Goal: Understand process/instructions

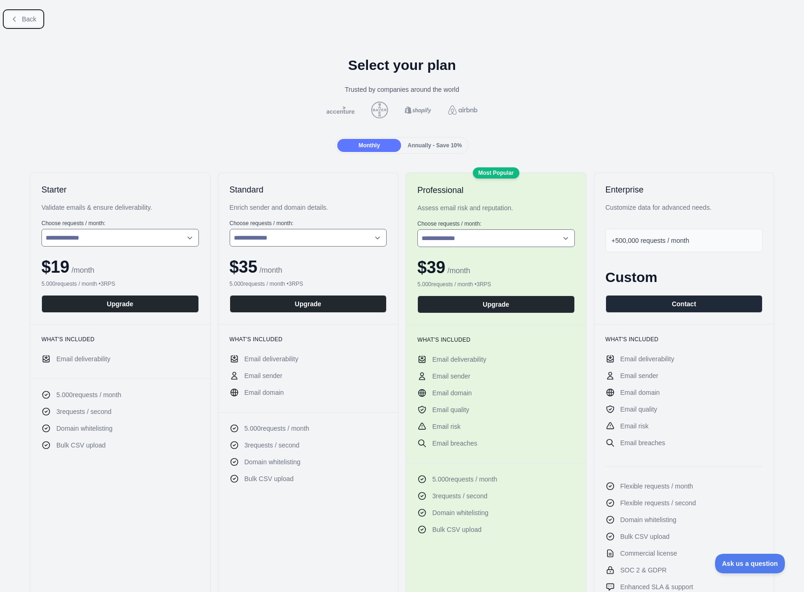
click at [28, 20] on span "Back" at bounding box center [29, 18] width 14 height 7
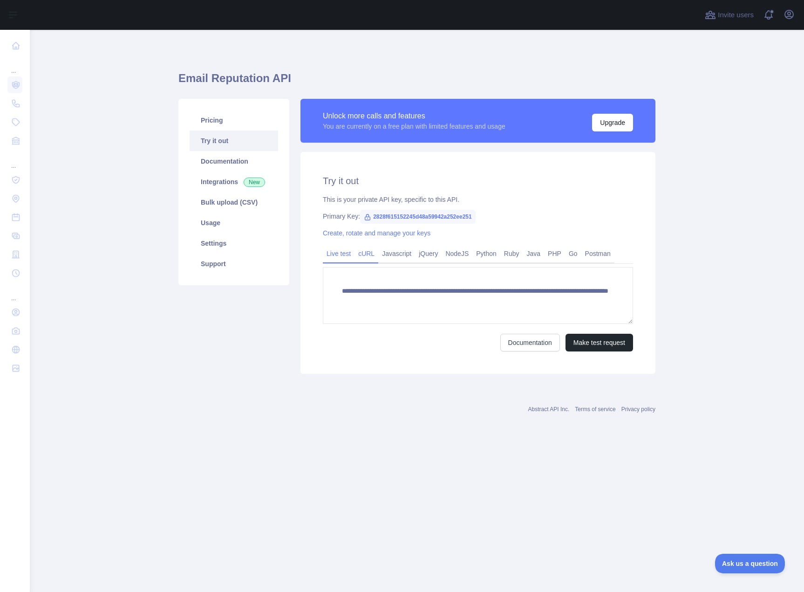
click at [368, 253] on link "cURL" at bounding box center [367, 253] width 24 height 15
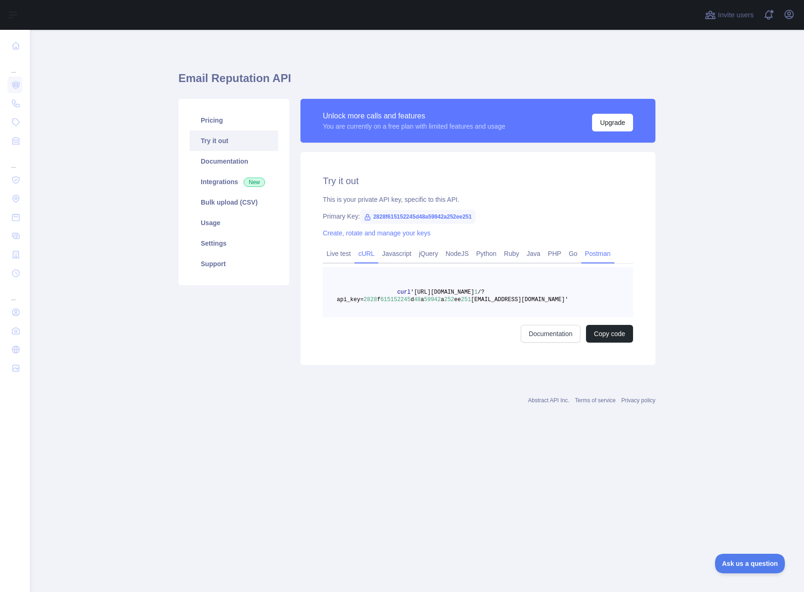
click at [587, 255] on link "Postman" at bounding box center [598, 253] width 33 height 15
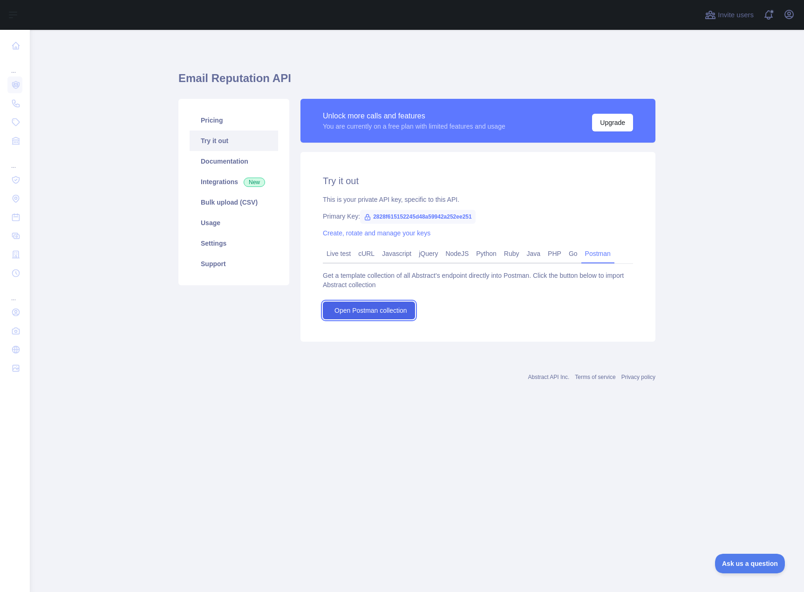
click at [357, 307] on span "Open Postman collection" at bounding box center [371, 310] width 73 height 9
click at [413, 218] on span "2828f615152245d48a59942a252ee251" at bounding box center [418, 217] width 116 height 14
copy span "2828f615152245d48a59942a252ee251"
click at [601, 124] on button "Upgrade" at bounding box center [612, 123] width 41 height 18
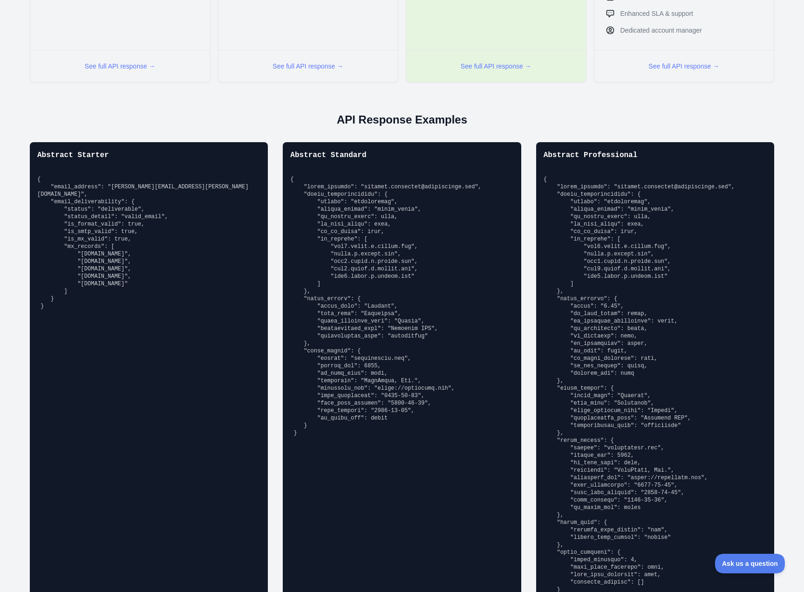
scroll to position [606, 0]
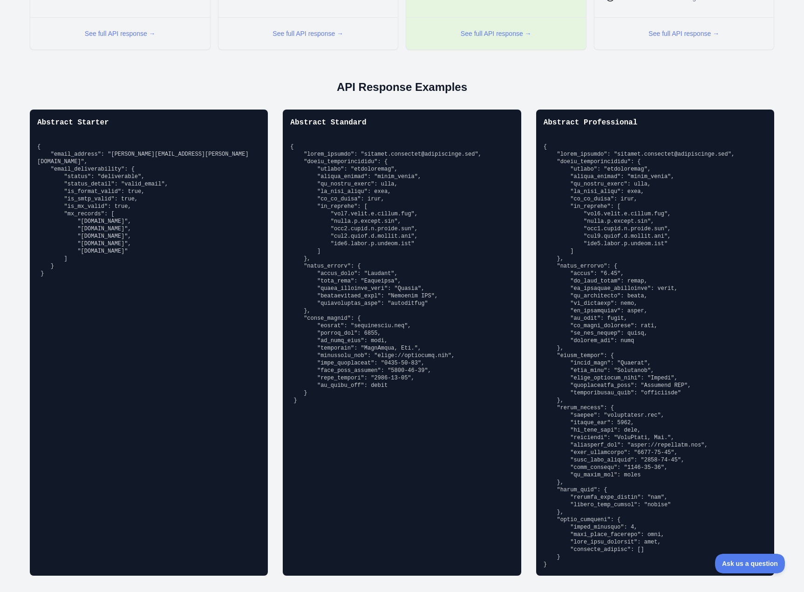
drag, startPoint x: 50, startPoint y: 265, endPoint x: 38, endPoint y: 147, distance: 118.0
click at [38, 147] on pre "{ "email_address": "[PERSON_NAME][EMAIL_ADDRESS][PERSON_NAME][DOMAIN_NAME]", "e…" at bounding box center [148, 210] width 223 height 134
copy pre "{ "email_address": "[PERSON_NAME][EMAIL_ADDRESS][PERSON_NAME][DOMAIN_NAME]", "e…"
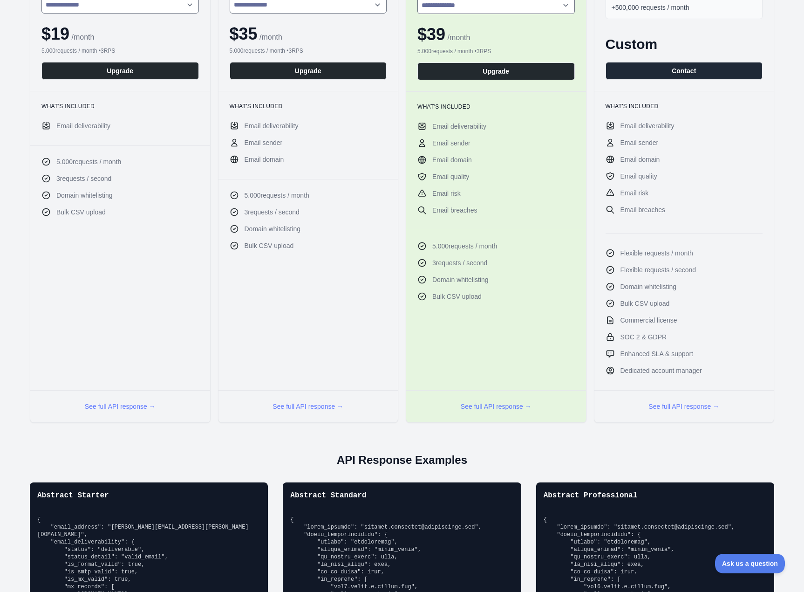
scroll to position [0, 0]
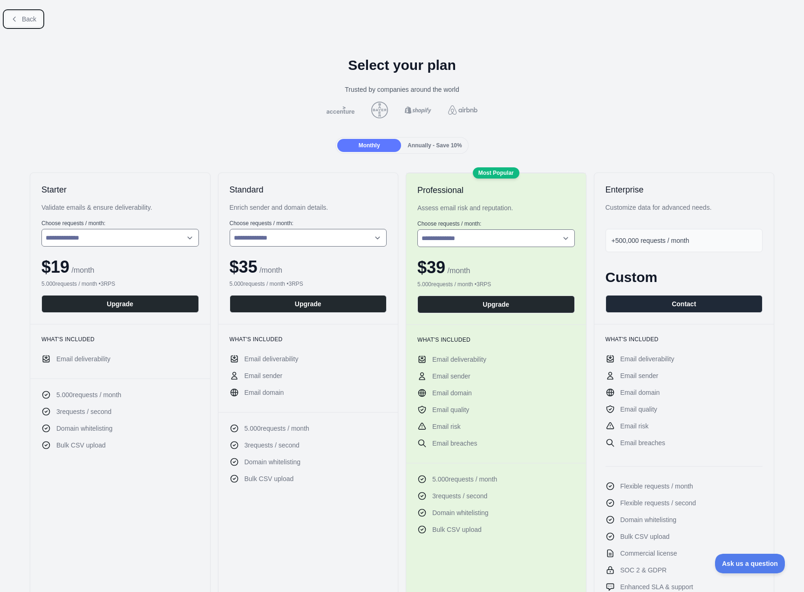
click at [22, 16] on span "Back" at bounding box center [29, 18] width 14 height 7
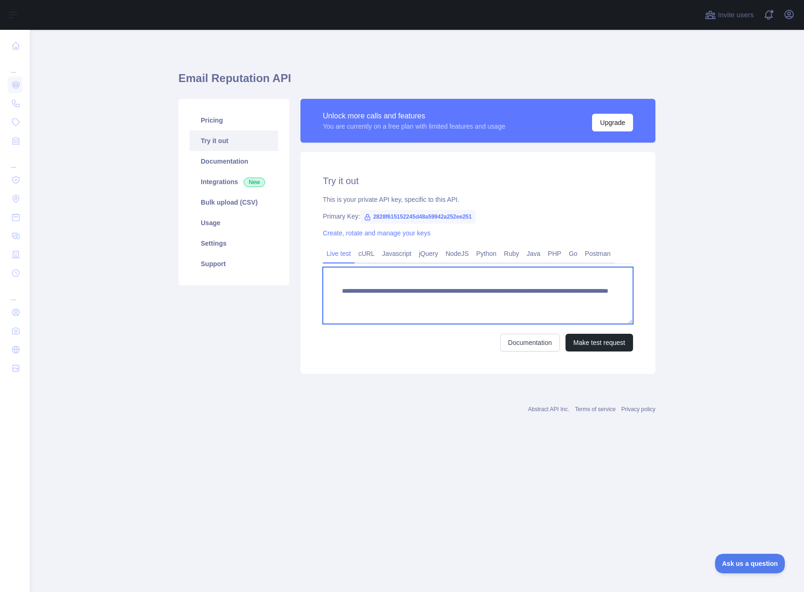
drag, startPoint x: 411, startPoint y: 293, endPoint x: 437, endPoint y: 293, distance: 26.6
click at [411, 293] on textarea "**********" at bounding box center [478, 295] width 310 height 57
drag, startPoint x: 455, startPoint y: 291, endPoint x: 333, endPoint y: 290, distance: 122.1
click at [333, 290] on textarea "**********" at bounding box center [478, 295] width 310 height 57
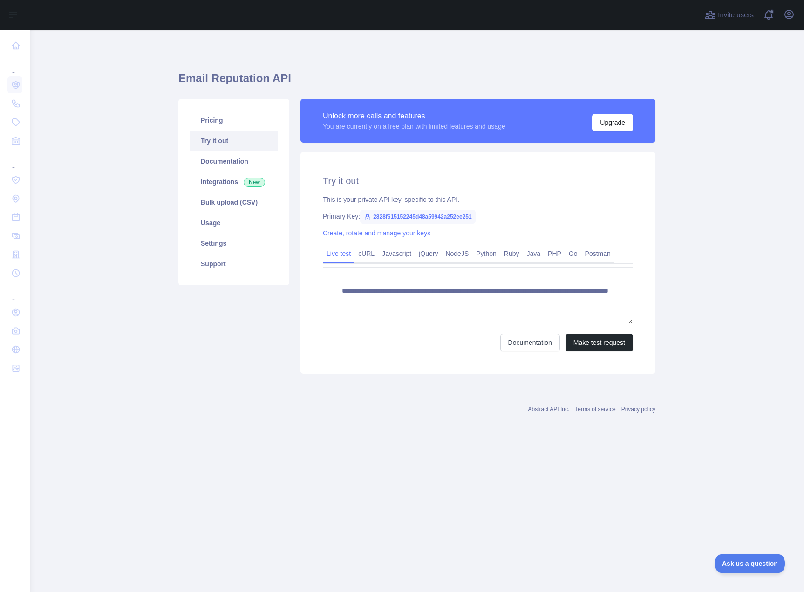
click at [398, 349] on div "Documentation Make test request" at bounding box center [478, 343] width 310 height 18
click at [227, 222] on link "Usage" at bounding box center [234, 223] width 89 height 21
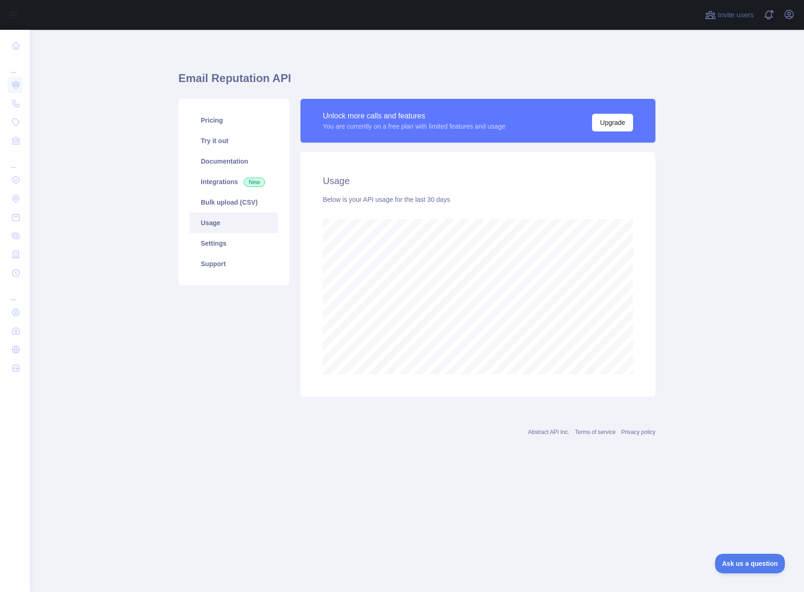
scroll to position [562, 775]
